Goal: Check status: Check status

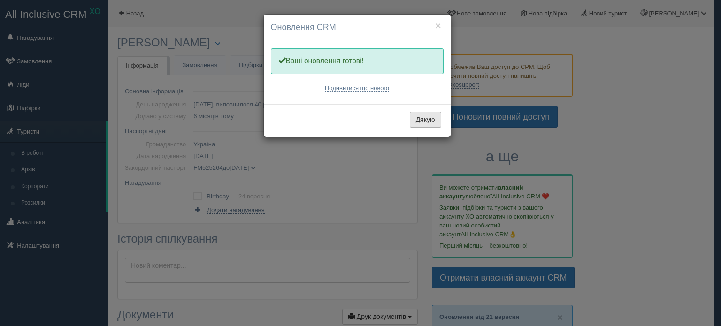
click at [428, 119] on button "Дякую" at bounding box center [425, 120] width 31 height 16
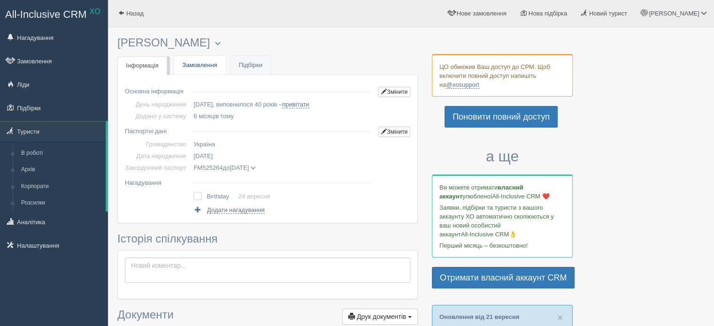
click at [195, 63] on link "Замовлення" at bounding box center [200, 65] width 52 height 19
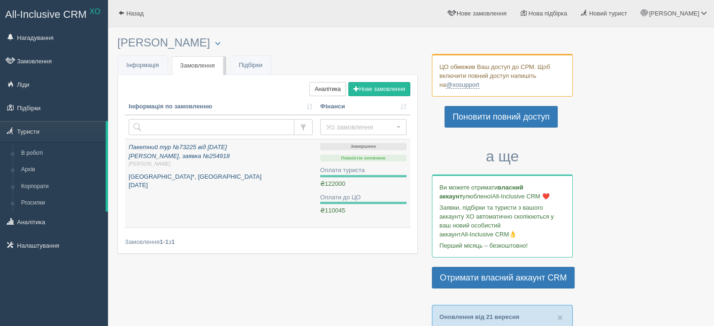
click at [156, 180] on p "[GEOGRAPHIC_DATA]*, [GEOGRAPHIC_DATA] [DATE]" at bounding box center [221, 181] width 184 height 17
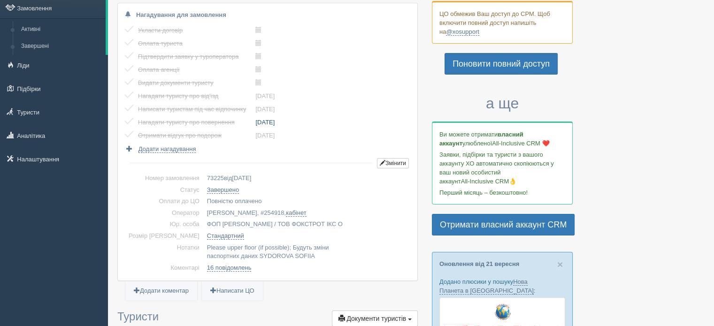
scroll to position [235, 0]
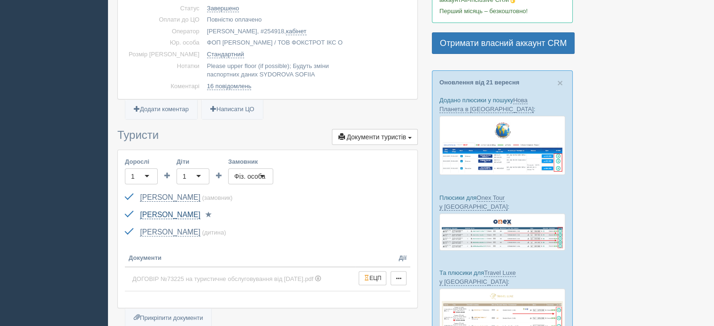
click at [200, 212] on link "[PERSON_NAME]" at bounding box center [170, 215] width 60 height 8
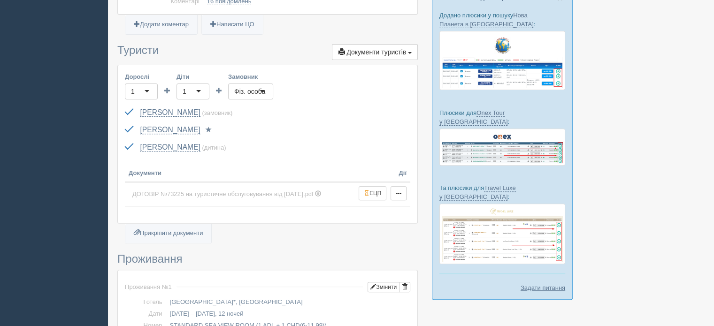
scroll to position [422, 0]
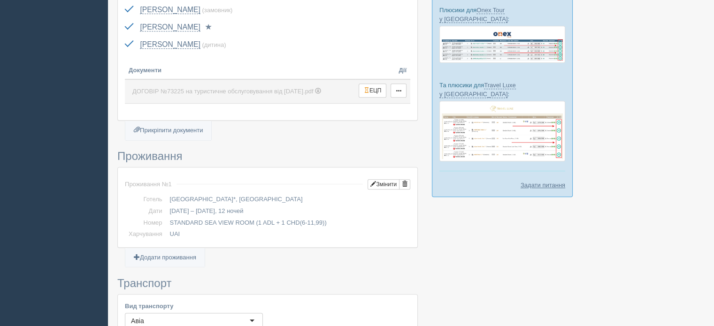
click at [313, 92] on span "ДОГОВІР №73225 на туристичне обслуговування від 27.02.2025.pdf" at bounding box center [222, 91] width 181 height 7
click at [371, 90] on button "ЕЦП" at bounding box center [373, 91] width 28 height 14
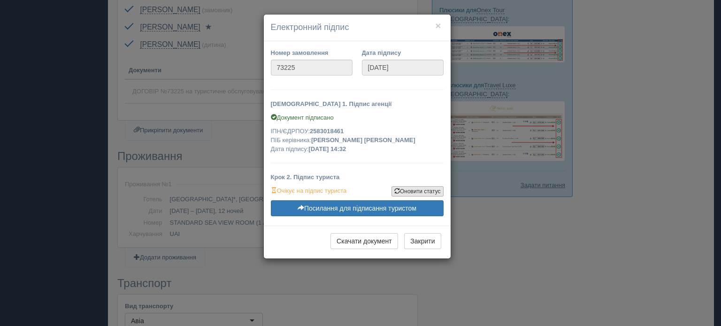
click at [401, 192] on link "Оновити статус" at bounding box center [417, 191] width 52 height 10
click at [437, 24] on button "×" at bounding box center [438, 26] width 6 height 10
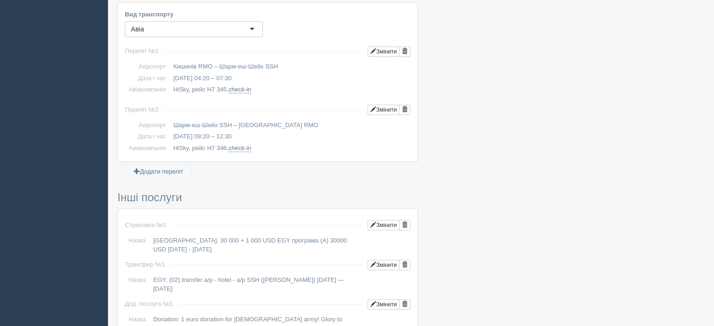
scroll to position [339, 0]
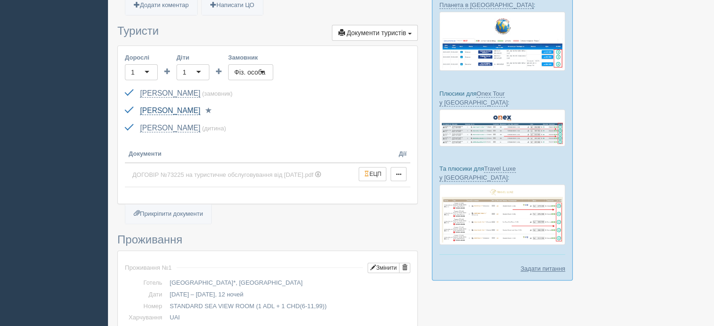
click at [200, 109] on link "[PERSON_NAME]" at bounding box center [170, 111] width 60 height 8
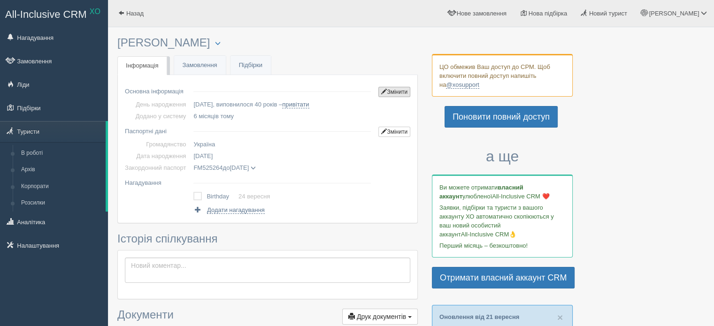
click at [399, 93] on link "Змінити" at bounding box center [394, 92] width 32 height 10
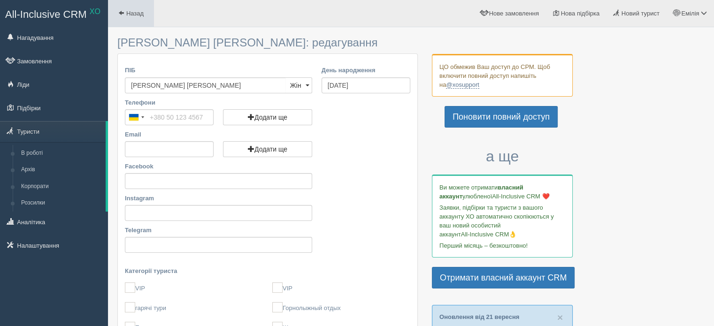
click at [120, 12] on span at bounding box center [121, 13] width 6 height 6
